Goal: Task Accomplishment & Management: Manage account settings

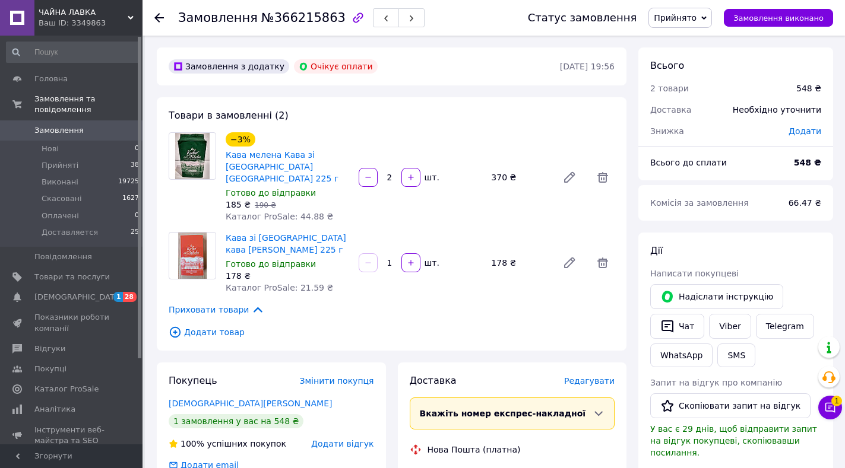
click at [693, 18] on span "Прийнято" at bounding box center [675, 17] width 43 height 9
click at [693, 62] on li "Скасовано" at bounding box center [683, 59] width 68 height 18
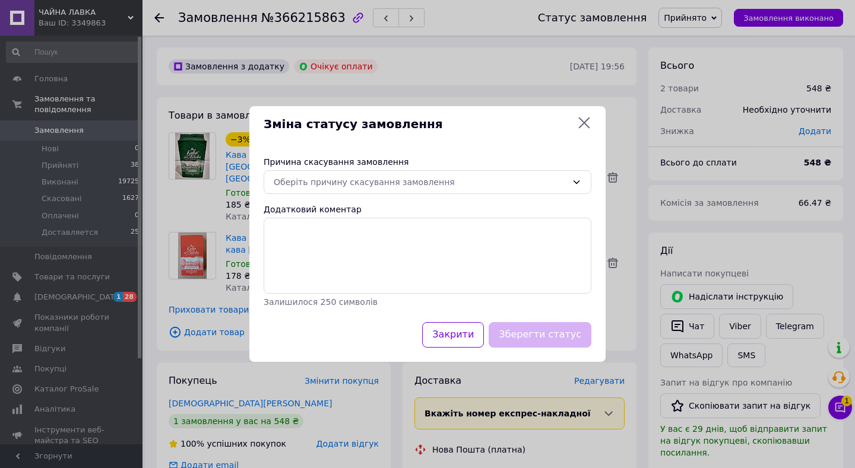
click at [356, 167] on div "Причина скасування замовлення" at bounding box center [428, 162] width 328 height 12
click at [378, 182] on div "Оберіть причину скасування замовлення" at bounding box center [420, 182] width 293 height 13
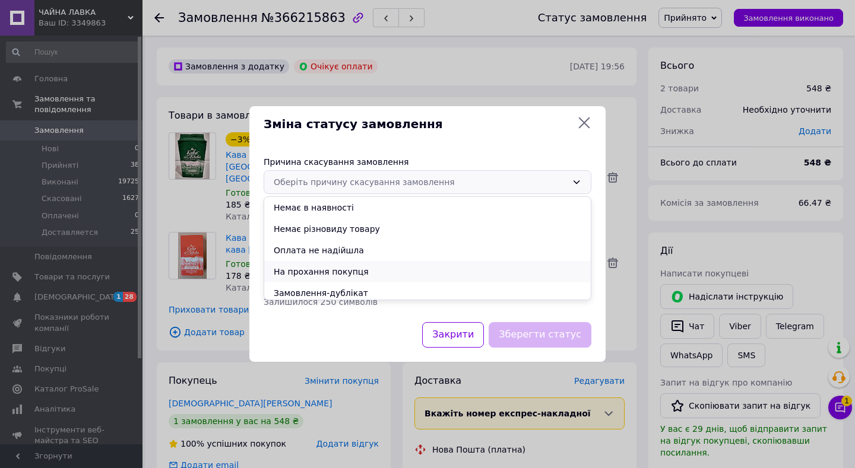
click at [327, 273] on li "На прохання покупця" at bounding box center [427, 271] width 327 height 21
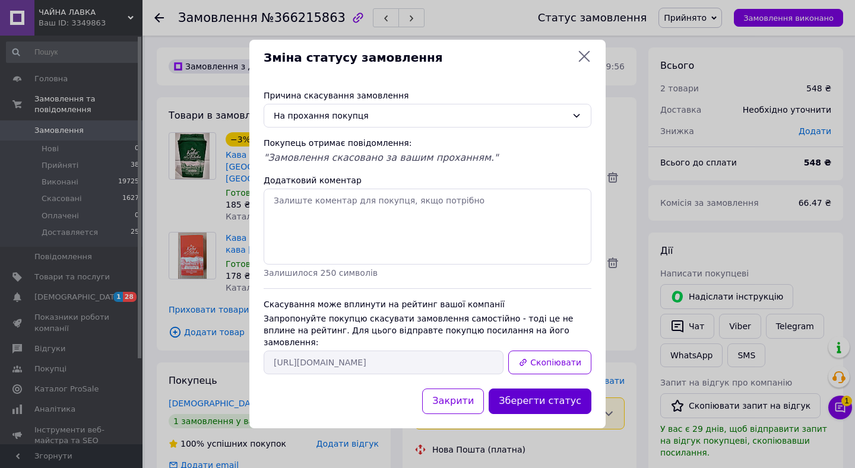
click at [532, 395] on button "Зберегти статус" at bounding box center [540, 402] width 103 height 26
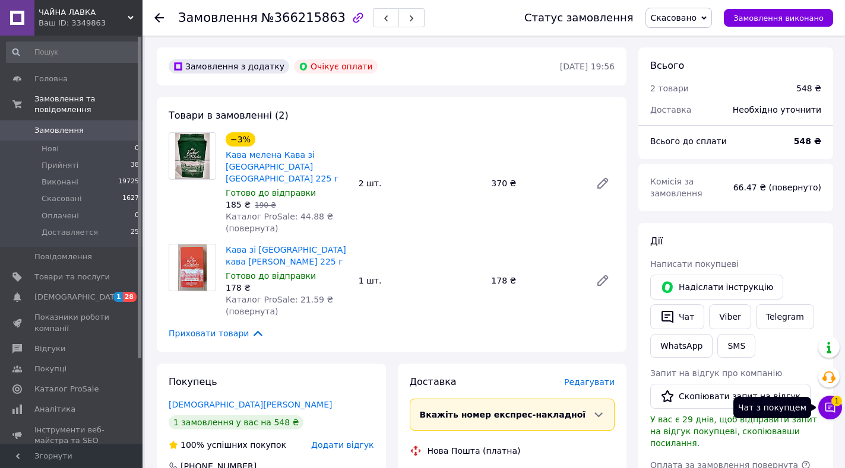
drag, startPoint x: 826, startPoint y: 402, endPoint x: 854, endPoint y: 442, distance: 48.1
click at [845, 442] on html "ЧАЙНА ЛАВКА Ваш ID: 3349863 Сайт ЧАЙНА ЛАВКА Кабінет покупця Перевірити стан си…" at bounding box center [422, 446] width 845 height 892
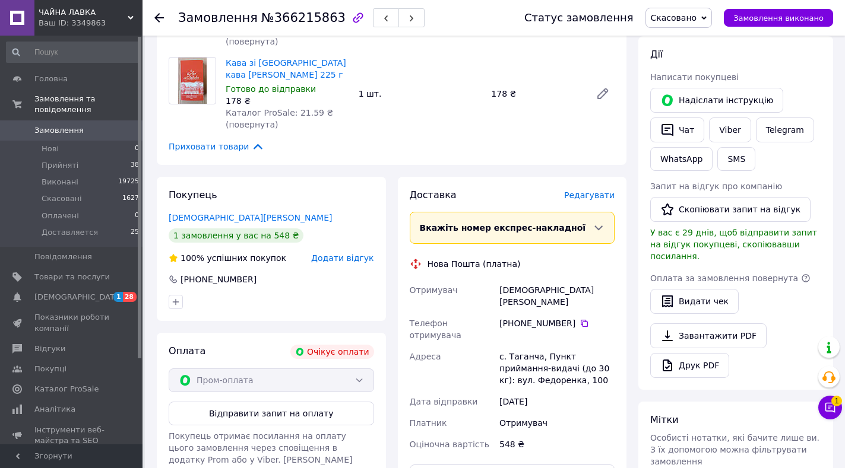
scroll to position [188, 0]
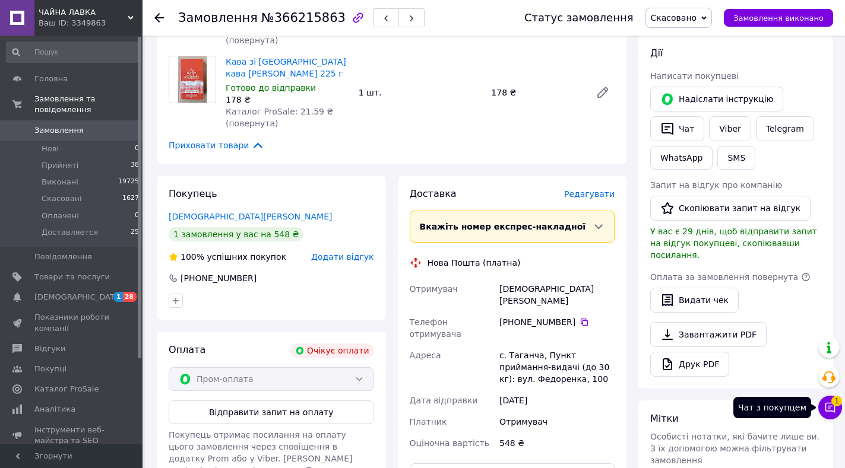
click at [828, 406] on icon at bounding box center [830, 408] width 10 height 10
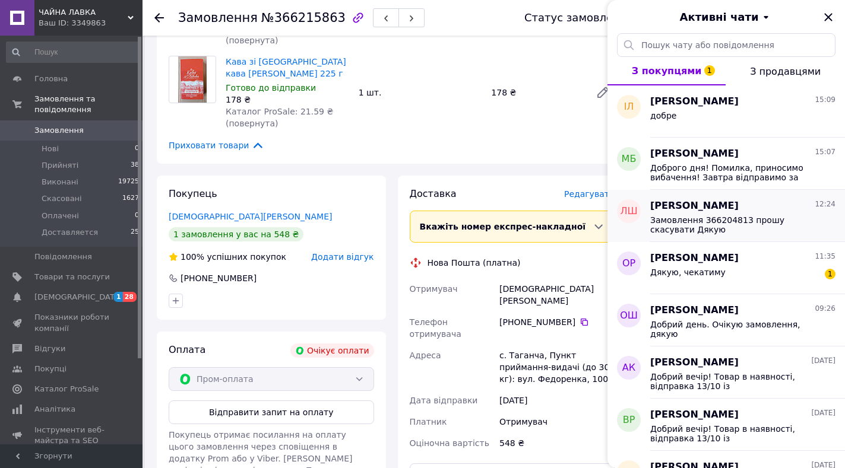
click at [686, 215] on span "Замовлення 366204813 прошу скасувати Дякую" at bounding box center [734, 224] width 169 height 19
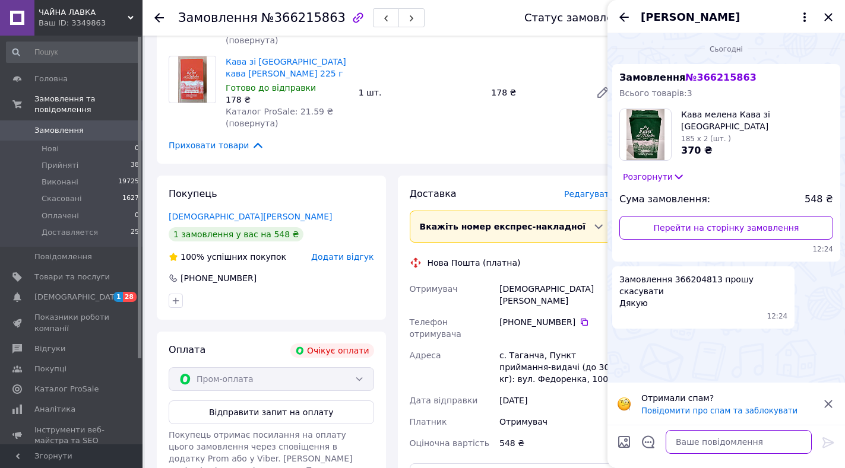
click at [698, 440] on textarea at bounding box center [738, 442] width 146 height 24
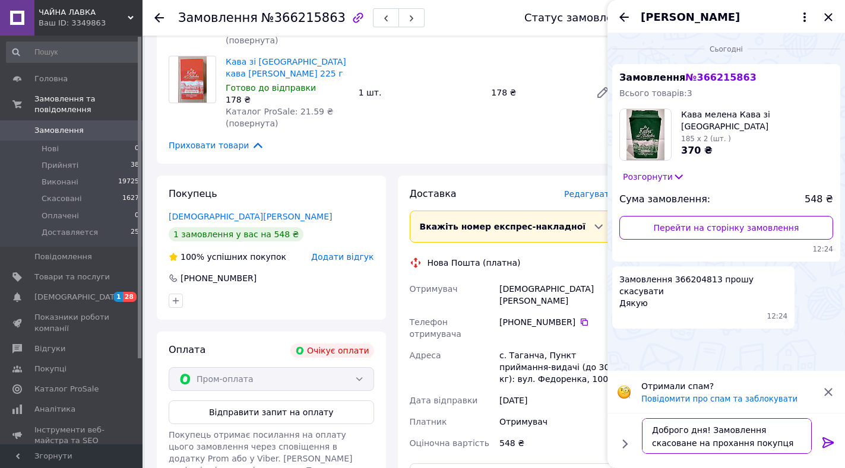
type textarea "Доброго дня! Замовлення скасоване на прохання покупця"
click at [823, 441] on icon at bounding box center [828, 443] width 14 height 14
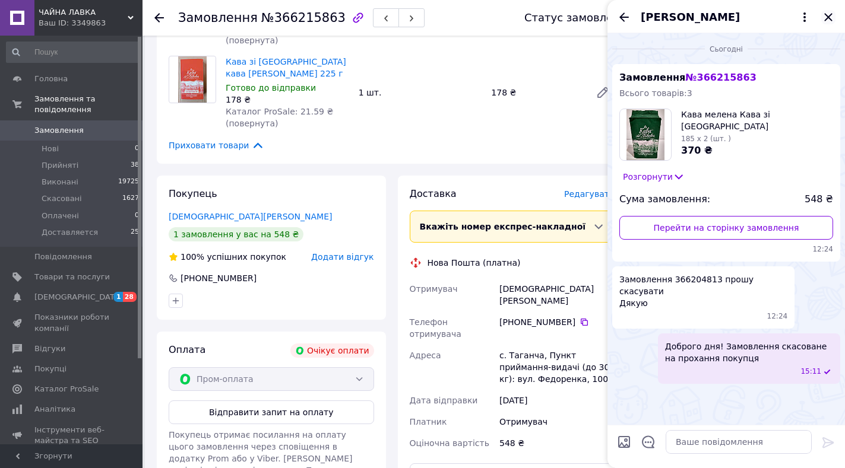
click at [828, 13] on icon "Закрити" at bounding box center [828, 17] width 14 height 14
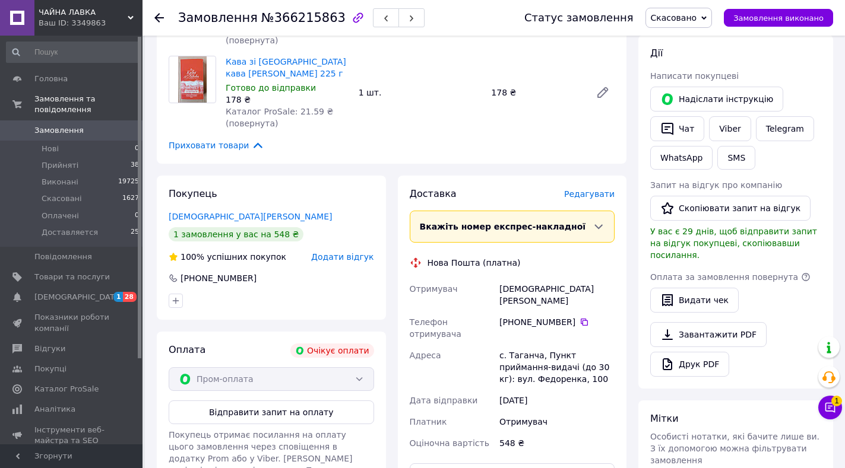
click at [156, 14] on icon at bounding box center [158, 17] width 9 height 9
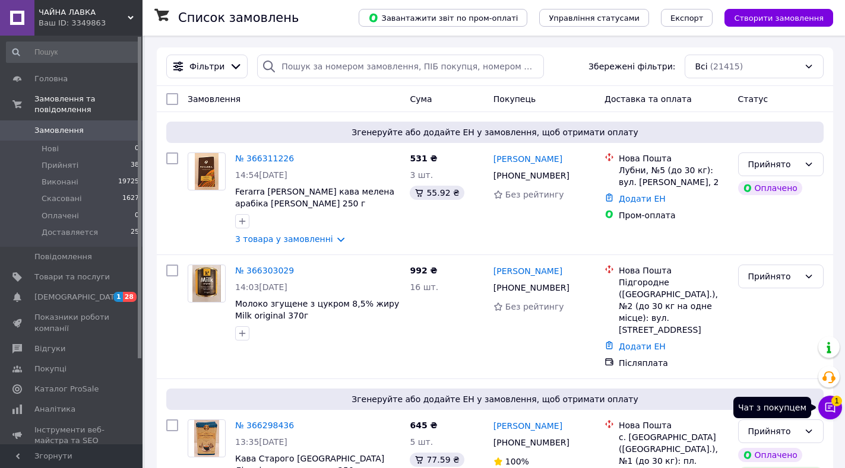
click at [834, 408] on icon at bounding box center [830, 408] width 10 height 10
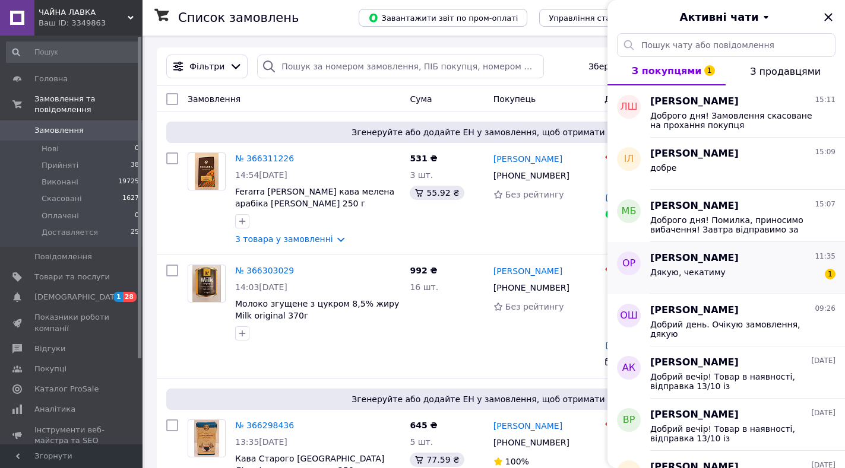
click at [683, 261] on span "[PERSON_NAME]" at bounding box center [694, 259] width 88 height 14
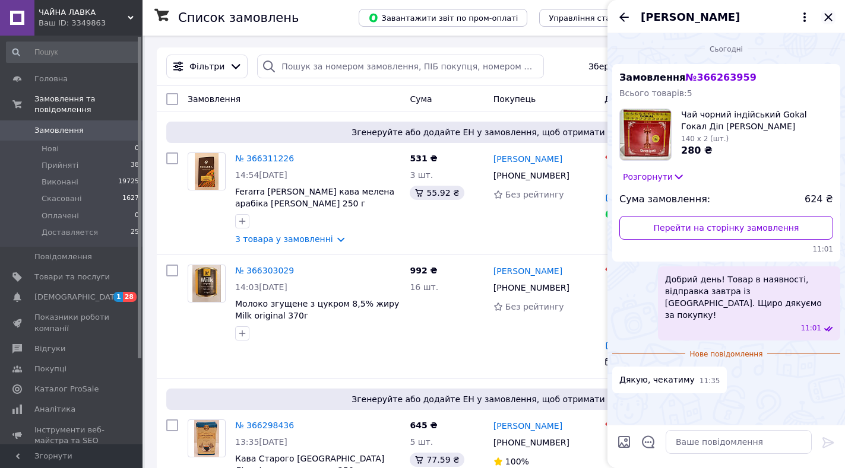
click at [828, 18] on icon "Закрити" at bounding box center [828, 17] width 8 height 8
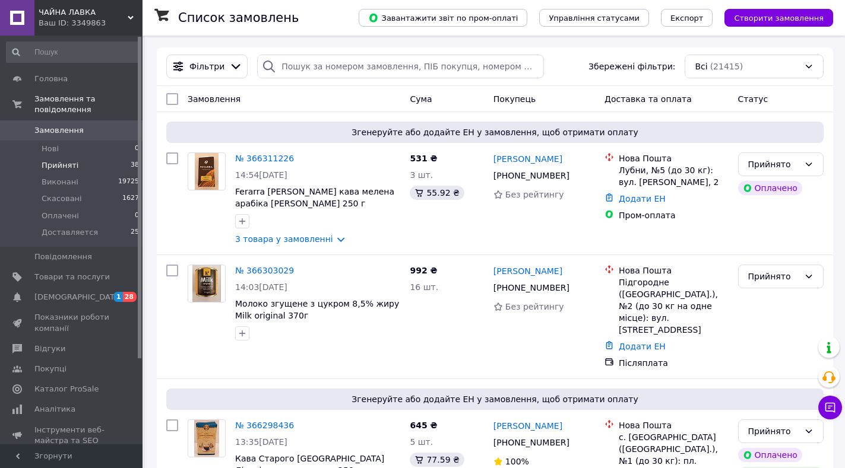
click at [59, 160] on span "Прийняті" at bounding box center [60, 165] width 37 height 11
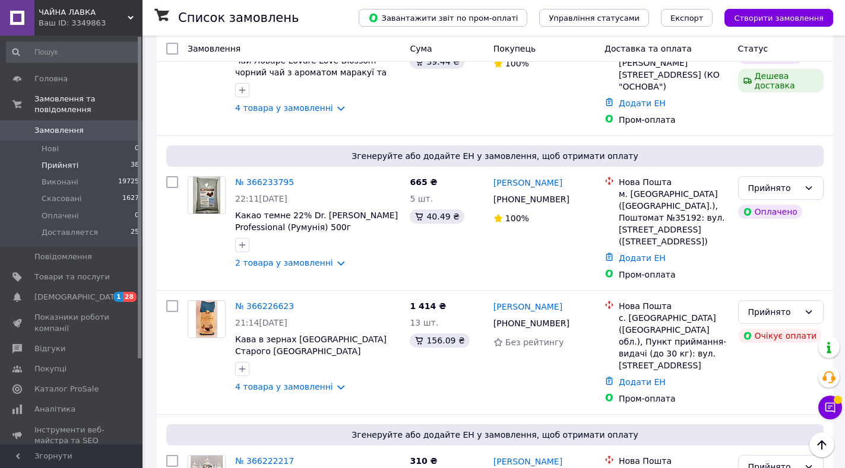
scroll to position [1827, 0]
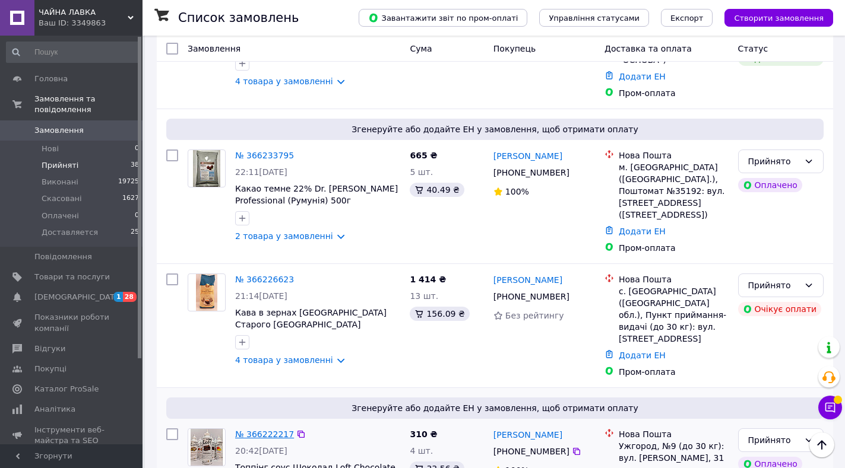
click at [256, 430] on link "№ 366222217" at bounding box center [264, 434] width 59 height 9
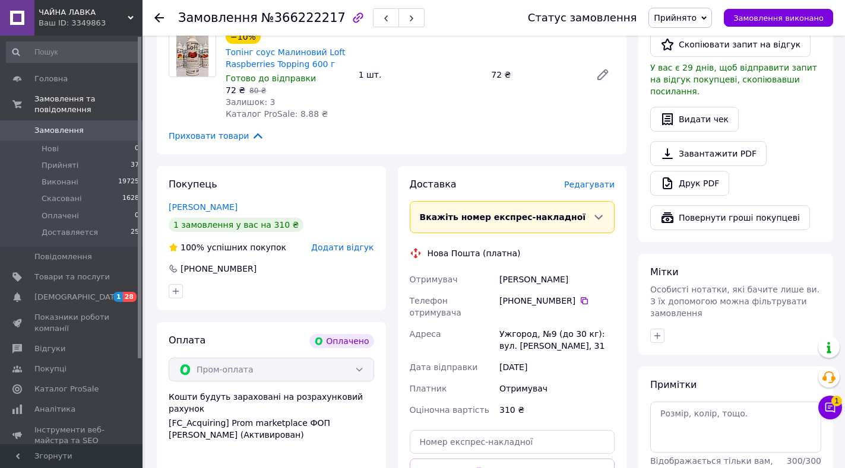
scroll to position [378, 0]
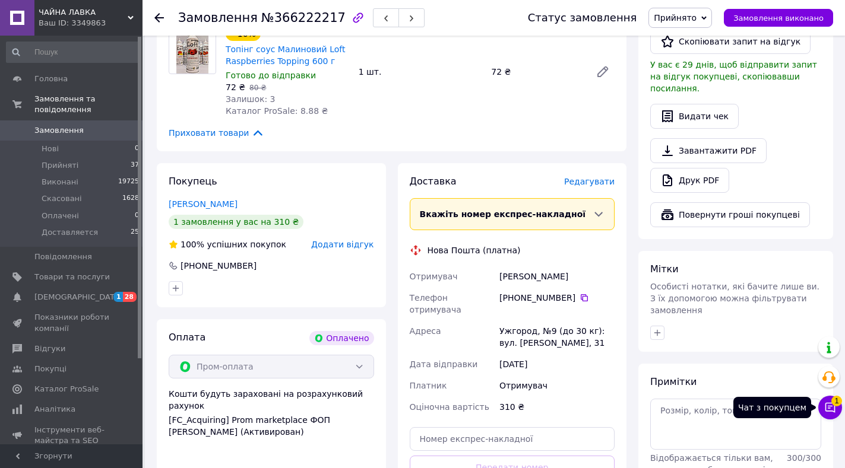
click at [829, 408] on icon at bounding box center [830, 408] width 10 height 10
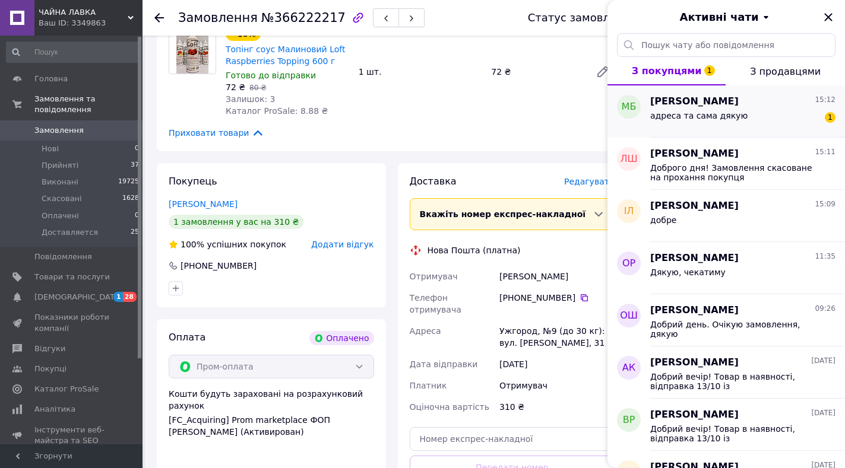
click at [704, 120] on span "адреса та сама дякую" at bounding box center [698, 115] width 97 height 9
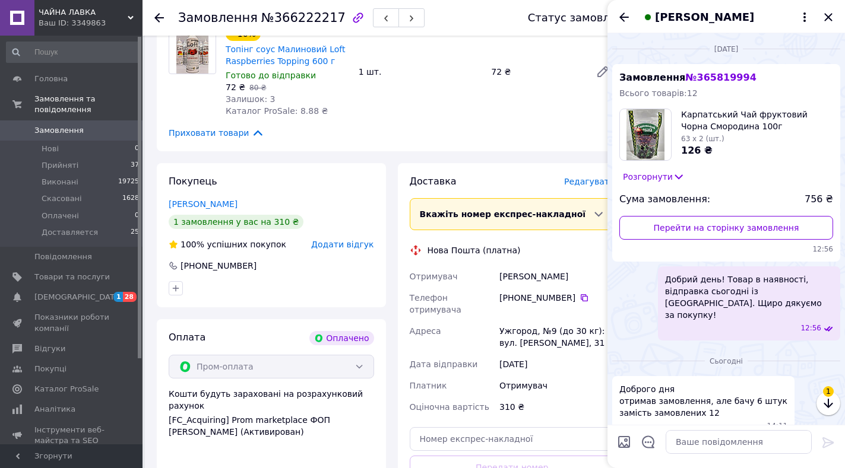
scroll to position [166, 0]
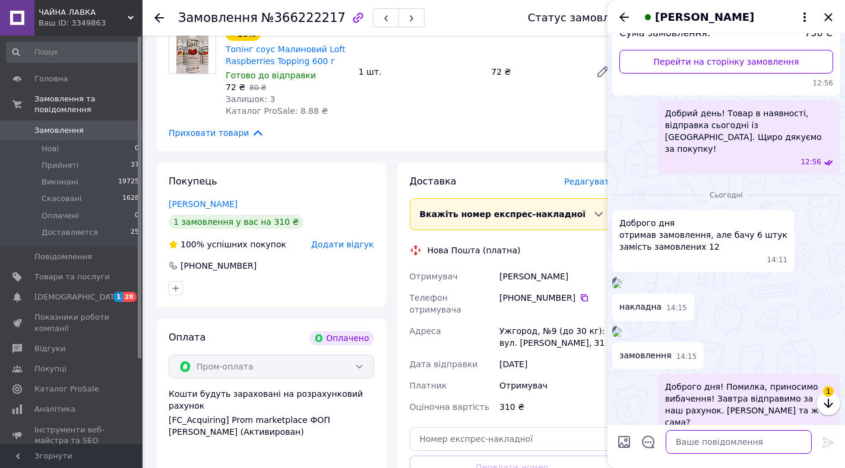
drag, startPoint x: 681, startPoint y: 442, endPoint x: 705, endPoint y: 449, distance: 24.8
click at [686, 445] on textarea at bounding box center [738, 442] width 146 height 24
type textarea "Ще раз приносимо вибачення!"
click at [824, 440] on icon at bounding box center [827, 443] width 11 height 11
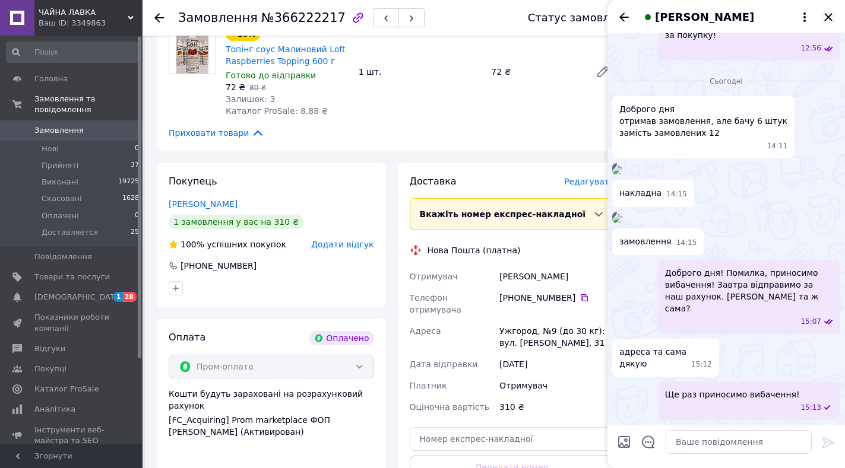
click at [827, 15] on icon "Закрити" at bounding box center [828, 17] width 14 height 14
